Goal: Download file/media

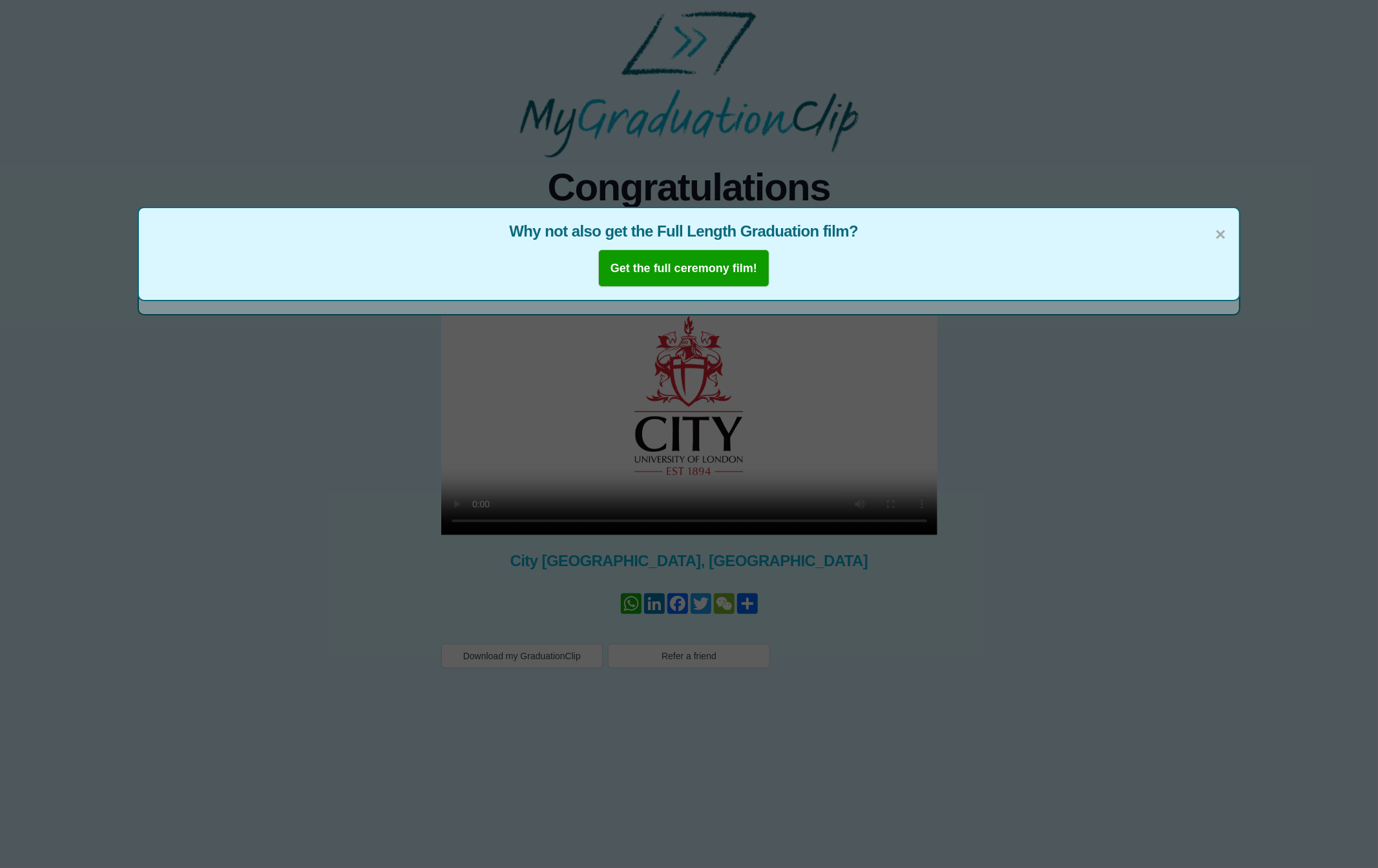
click at [1223, 238] on span "×" at bounding box center [1220, 235] width 10 height 27
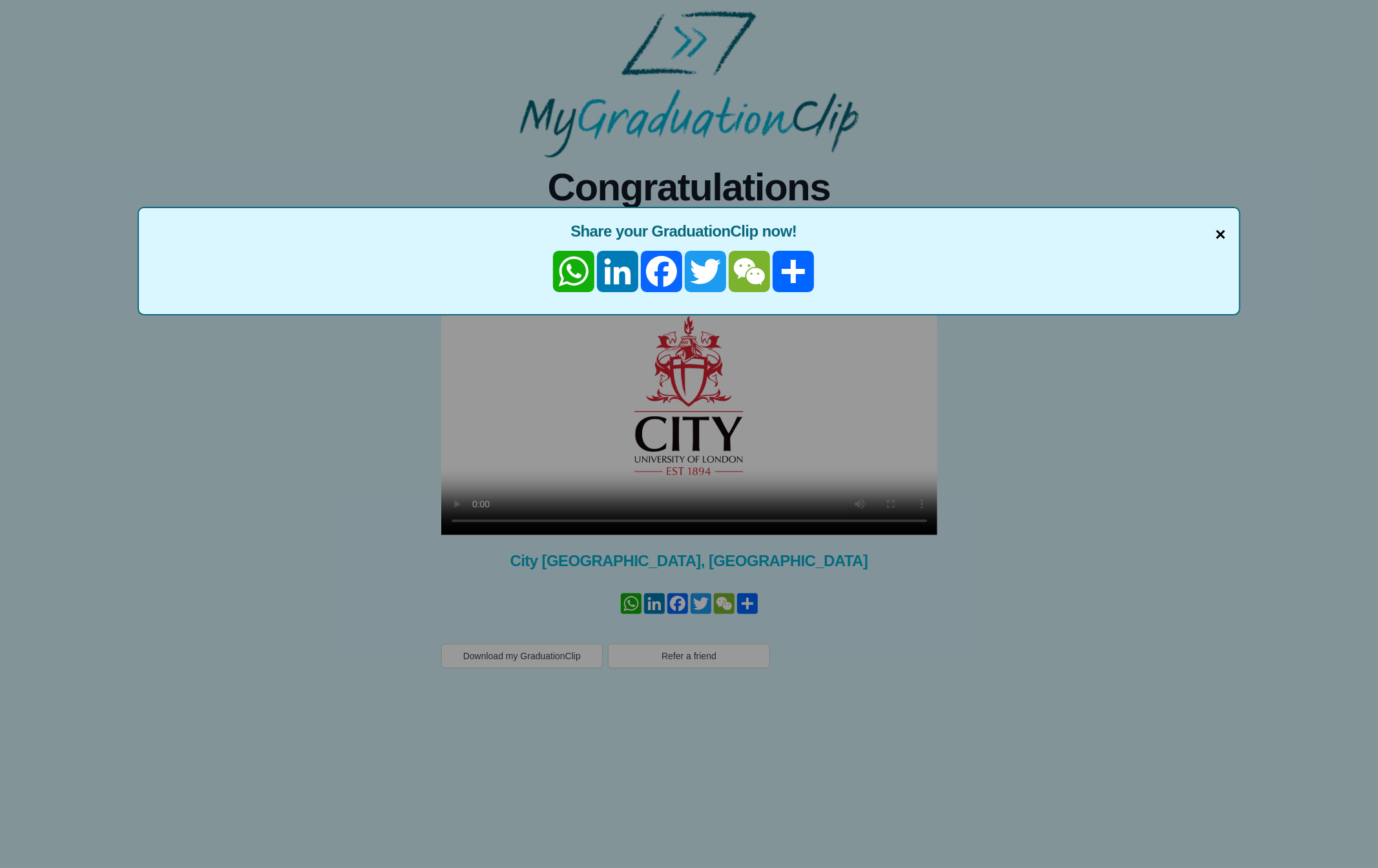
click at [1221, 233] on span "×" at bounding box center [1220, 235] width 10 height 27
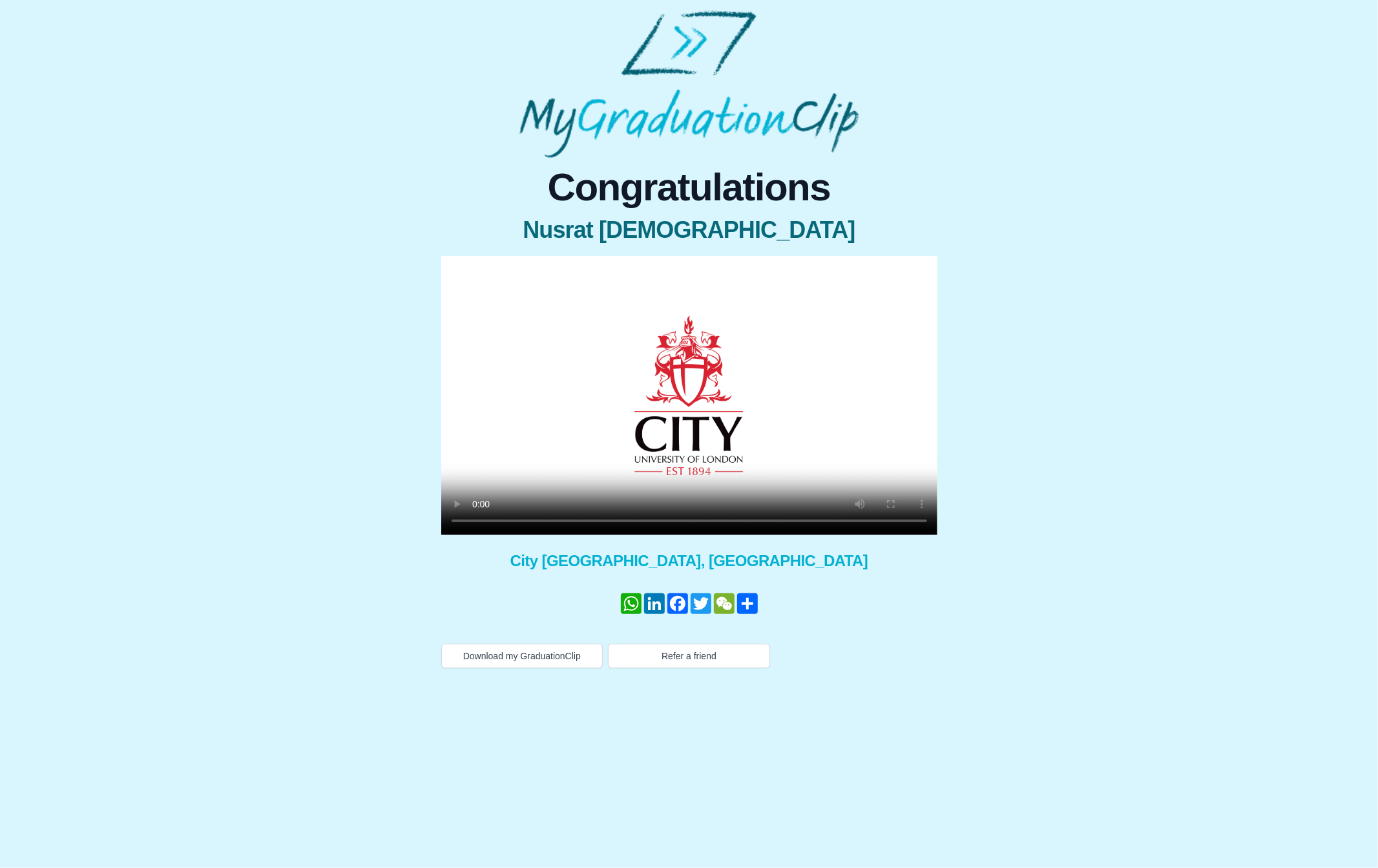
click at [998, 610] on div "Congratulations [PERSON_NAME][DEMOGRAPHIC_DATA] × Share your GraduationClip now…" at bounding box center [689, 412] width 689 height 510
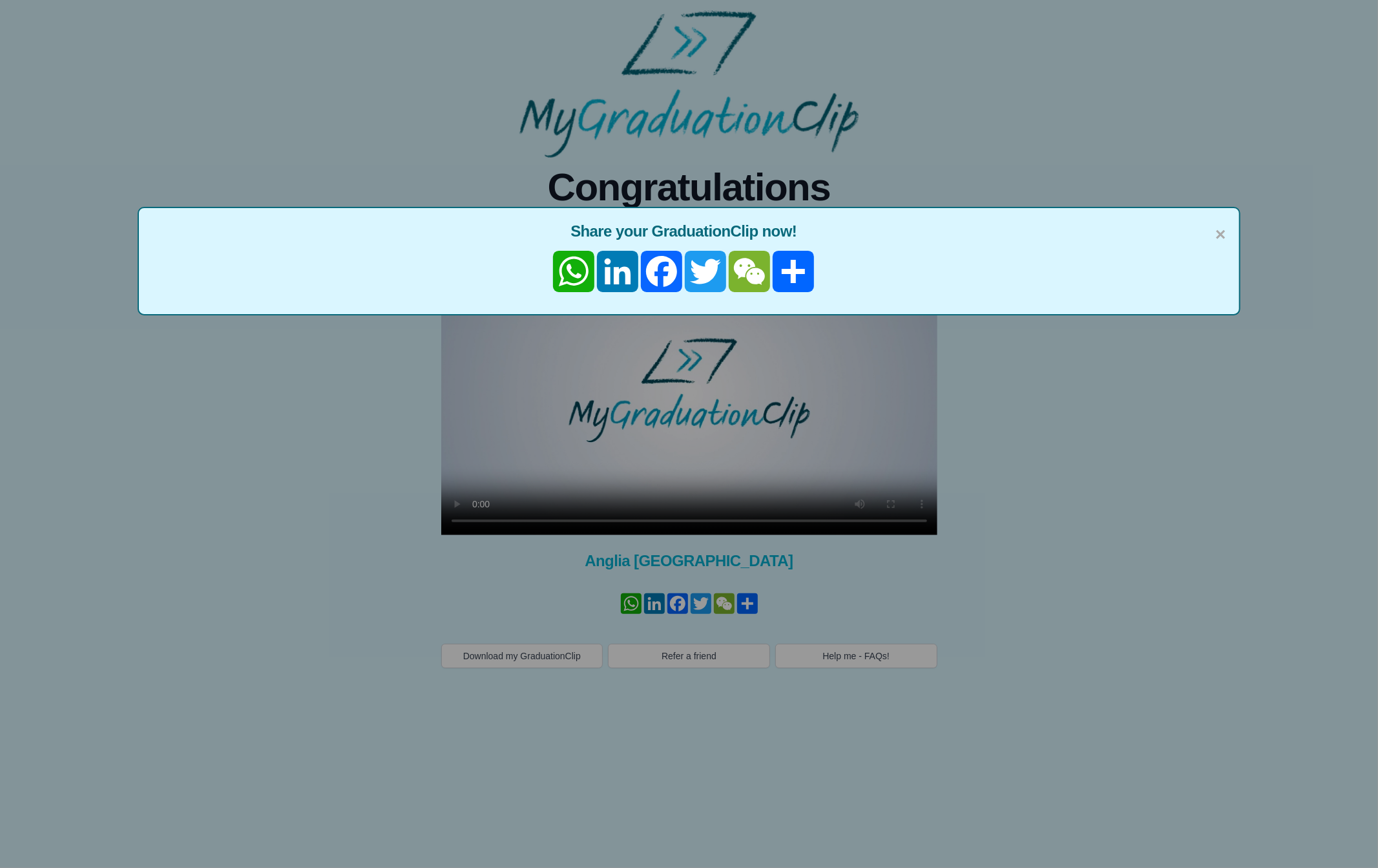
click at [1227, 235] on div "× Share your GraduationClip now! WhatsApp LinkedIn Facebook Twitter WeChat Share" at bounding box center [688, 260] width 1103 height 108
click at [1222, 236] on span "×" at bounding box center [1220, 235] width 10 height 27
